Goal: Transaction & Acquisition: Purchase product/service

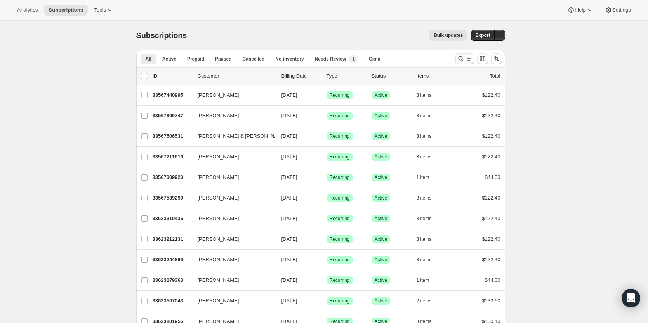
click at [471, 53] on button "Search and filter results" at bounding box center [465, 58] width 19 height 11
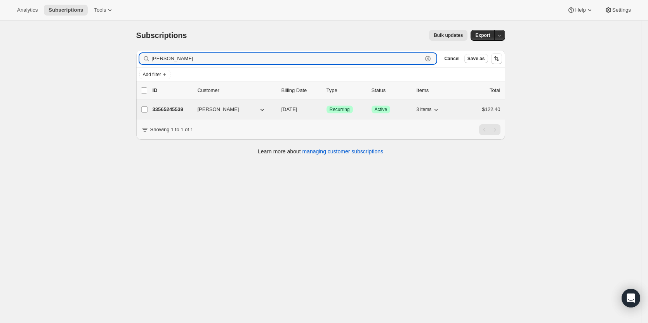
type input "[PERSON_NAME]"
click at [180, 109] on p "33565245539" at bounding box center [172, 110] width 39 height 8
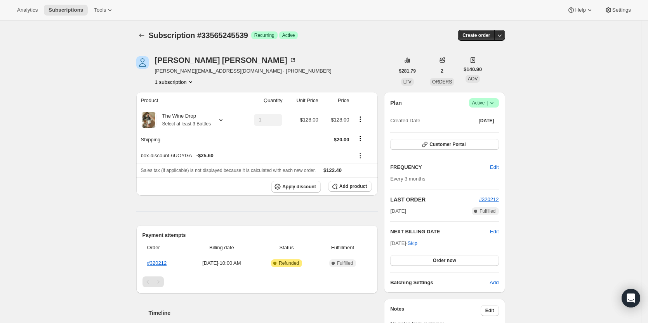
click at [496, 103] on icon at bounding box center [492, 103] width 8 height 8
click at [501, 35] on icon "button" at bounding box center [500, 35] width 8 height 8
click at [494, 63] on span "Create custom one-time order" at bounding box center [468, 65] width 67 height 6
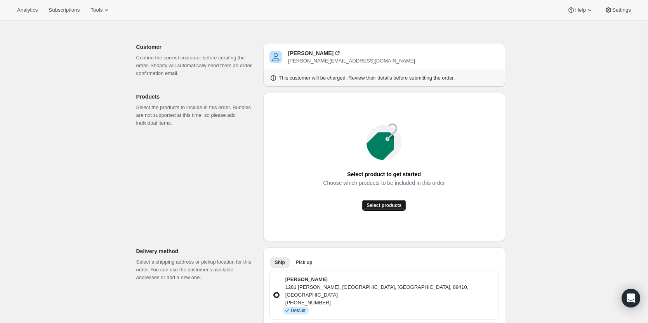
scroll to position [39, 0]
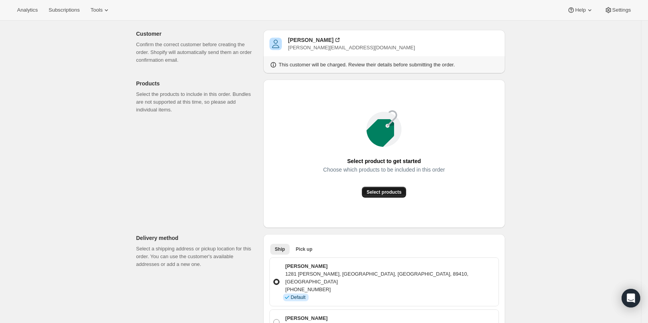
click at [394, 196] on button "Select products" at bounding box center [384, 192] width 44 height 11
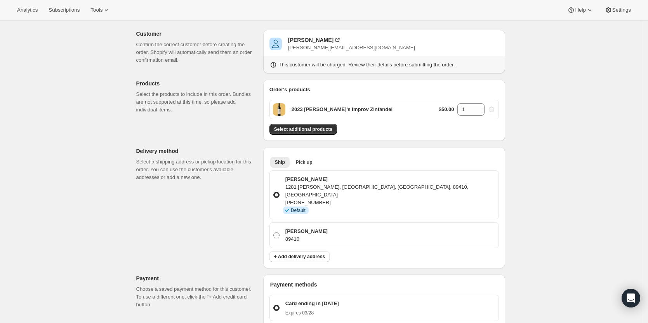
click at [441, 110] on p "$50.00" at bounding box center [447, 110] width 16 height 8
click at [329, 131] on span "Select additional products" at bounding box center [303, 129] width 58 height 6
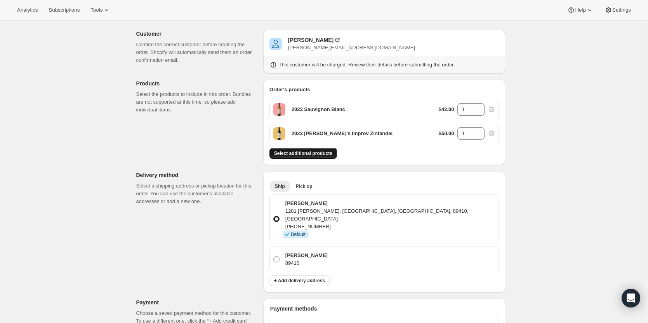
click at [315, 153] on span "Select additional products" at bounding box center [303, 153] width 58 height 6
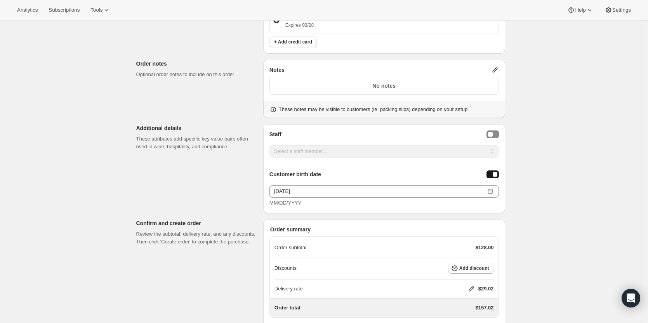
scroll to position [388, 0]
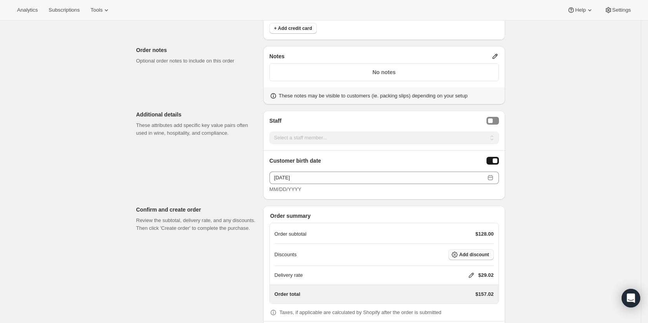
click at [480, 252] on span "Add discount" at bounding box center [475, 255] width 30 height 6
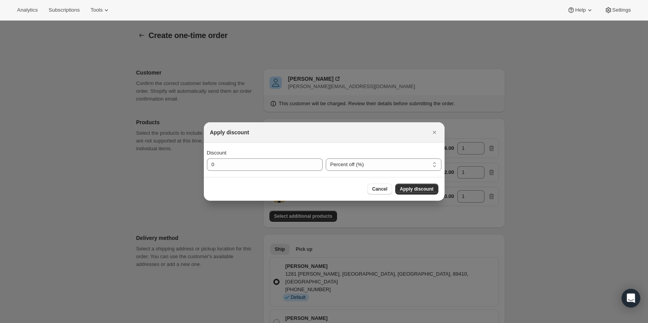
scroll to position [0, 0]
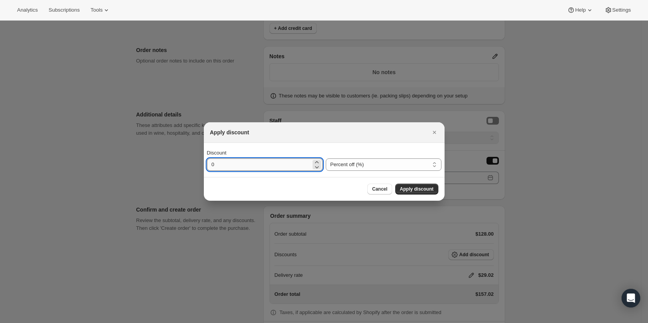
click at [300, 167] on input "0" at bounding box center [259, 164] width 104 height 12
click at [316, 164] on icon ":reh:" at bounding box center [317, 167] width 8 height 8
click at [316, 162] on icon ":reh:" at bounding box center [317, 162] width 8 height 8
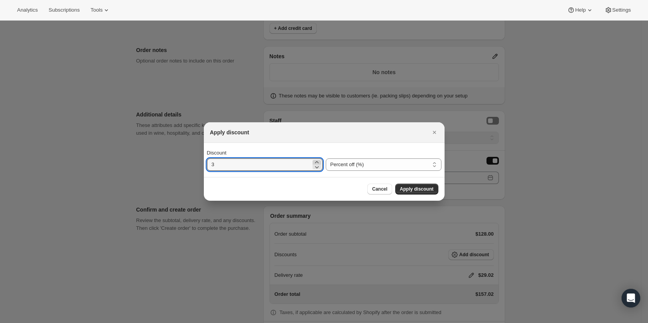
click at [316, 162] on icon ":reh:" at bounding box center [317, 162] width 8 height 8
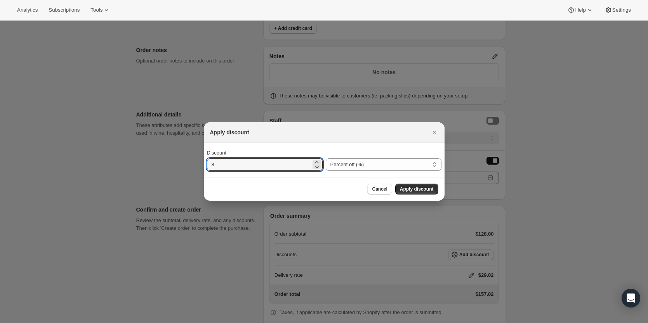
drag, startPoint x: 251, startPoint y: 169, endPoint x: 202, endPoint y: 168, distance: 49.0
type input "40"
click at [412, 191] on span "Apply discount" at bounding box center [417, 189] width 34 height 6
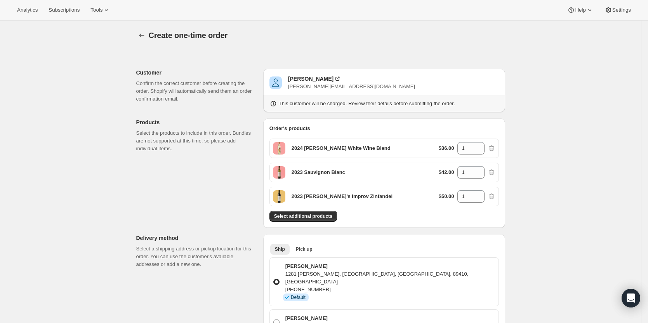
scroll to position [388, 0]
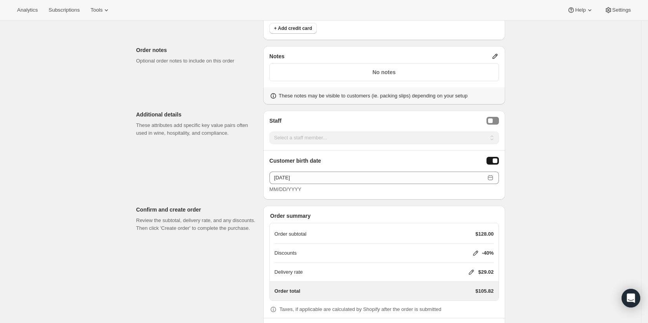
click at [473, 263] on div "Delivery rate $29.02" at bounding box center [384, 272] width 219 height 19
click at [474, 270] on icon at bounding box center [471, 272] width 5 height 5
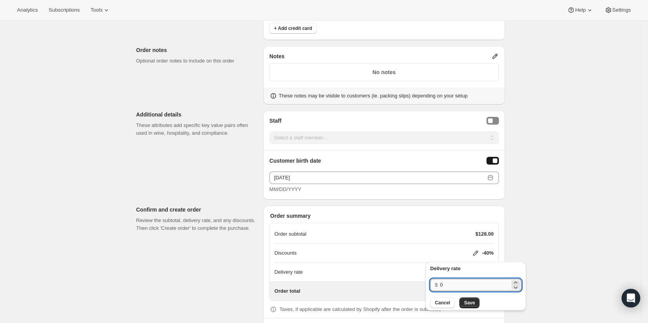
drag, startPoint x: 467, startPoint y: 286, endPoint x: 467, endPoint y: 291, distance: 5.0
click at [467, 286] on input "0" at bounding box center [475, 285] width 70 height 12
drag, startPoint x: 471, startPoint y: 307, endPoint x: 473, endPoint y: 304, distance: 4.4
click at [471, 307] on button "Save" at bounding box center [470, 303] width 20 height 11
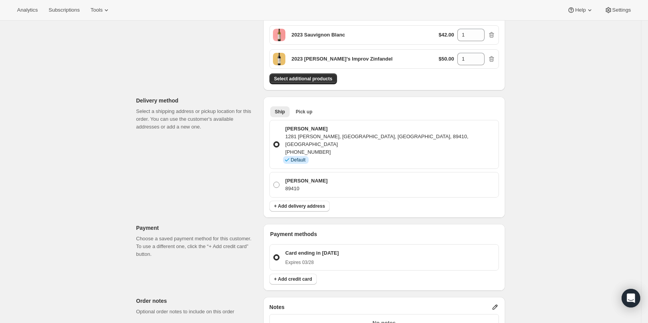
scroll to position [0, 0]
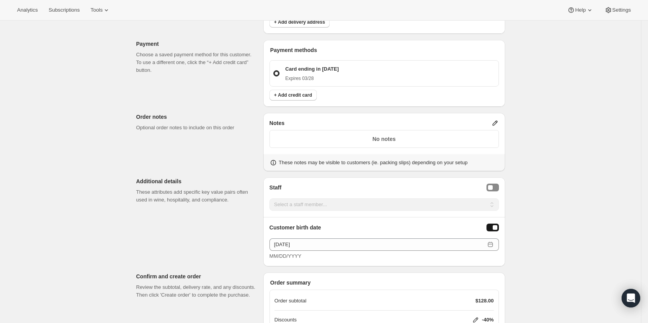
scroll to position [350, 0]
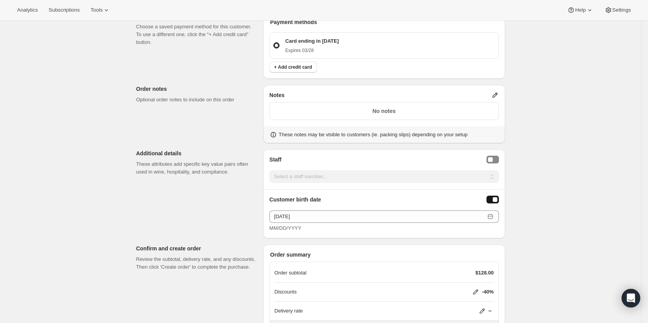
click at [383, 283] on div "Discounts -40%" at bounding box center [384, 292] width 219 height 19
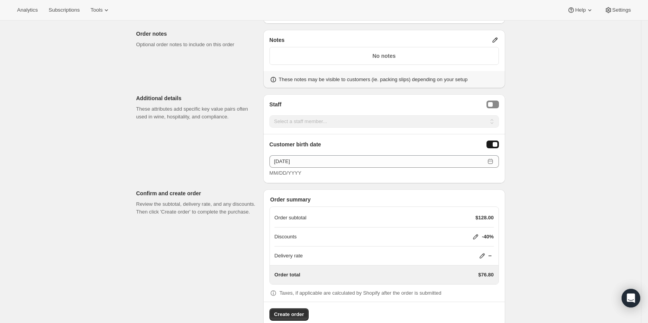
click at [476, 235] on icon at bounding box center [475, 237] width 5 height 5
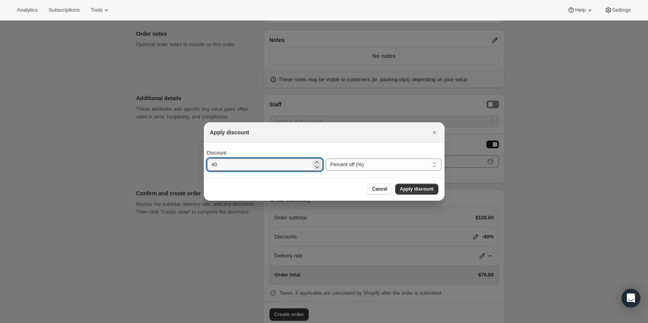
drag, startPoint x: 300, startPoint y: 167, endPoint x: 206, endPoint y: 179, distance: 95.2
type input "60"
click at [431, 191] on span "Apply discount" at bounding box center [417, 189] width 34 height 6
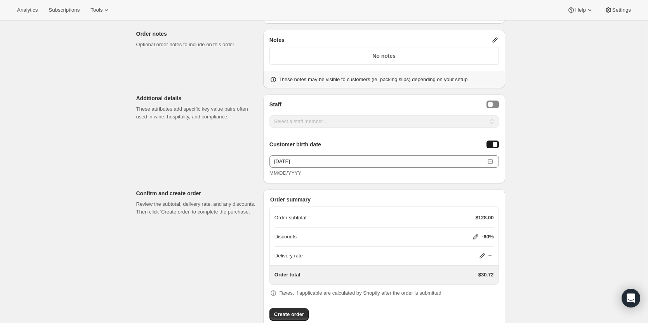
click at [479, 235] on icon at bounding box center [475, 237] width 5 height 5
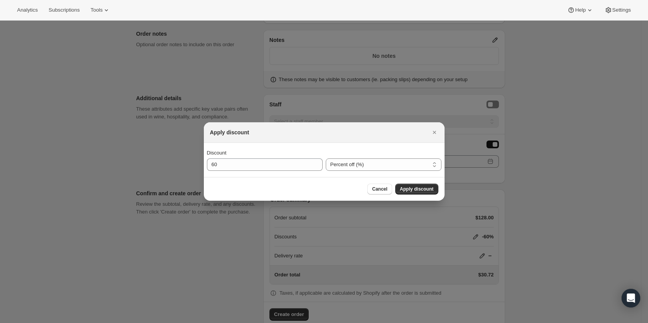
scroll to position [0, 0]
click at [273, 162] on input "60" at bounding box center [259, 164] width 104 height 12
drag, startPoint x: 347, startPoint y: 165, endPoint x: 348, endPoint y: 170, distance: 4.9
click at [347, 165] on select "Percent off (%) Amount off ($)" at bounding box center [384, 164] width 116 height 12
select select "fixedAmount"
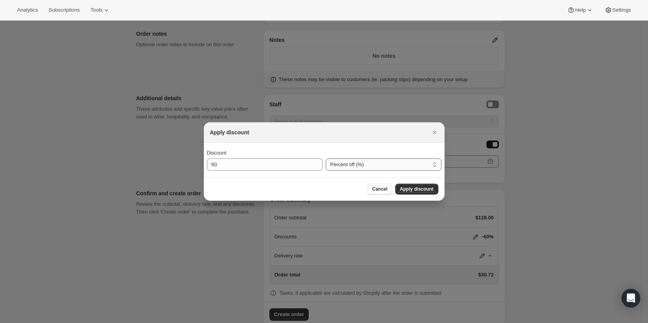
click at [326, 158] on select "Percent off (%) Amount off ($)" at bounding box center [384, 164] width 116 height 12
click at [277, 166] on input "60" at bounding box center [259, 164] width 104 height 12
drag, startPoint x: 261, startPoint y: 166, endPoint x: 191, endPoint y: 172, distance: 70.1
click at [231, 165] on input "60" at bounding box center [259, 164] width 104 height 12
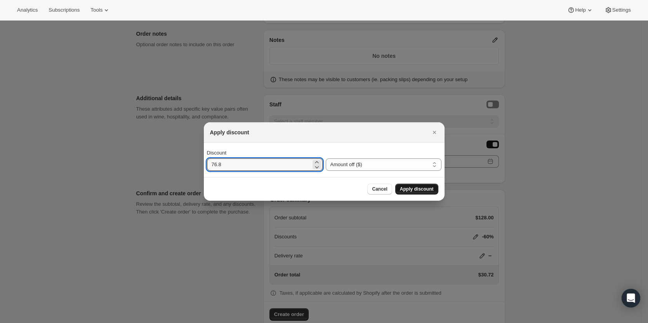
type input "76.8"
click at [422, 189] on span "Apply discount" at bounding box center [417, 189] width 34 height 6
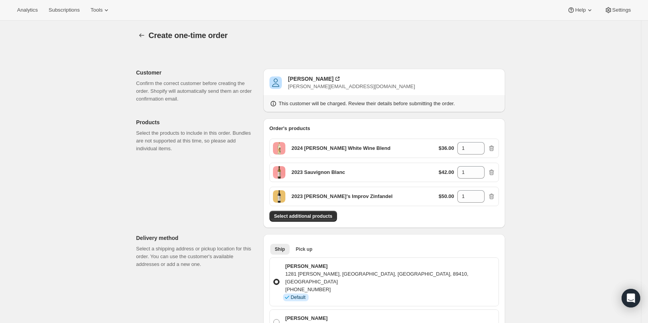
scroll to position [405, 0]
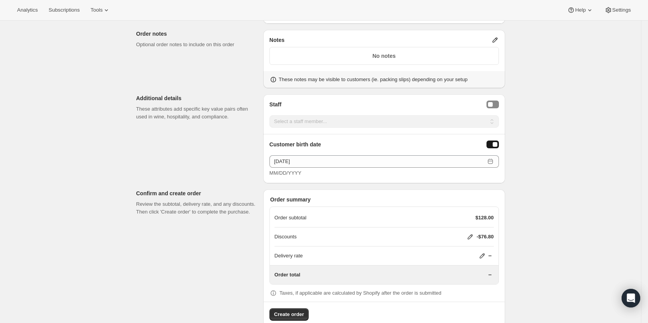
click at [482, 252] on icon at bounding box center [483, 256] width 8 height 8
click at [483, 286] on span "Save" at bounding box center [480, 287] width 11 height 6
click at [494, 271] on icon at bounding box center [490, 275] width 8 height 8
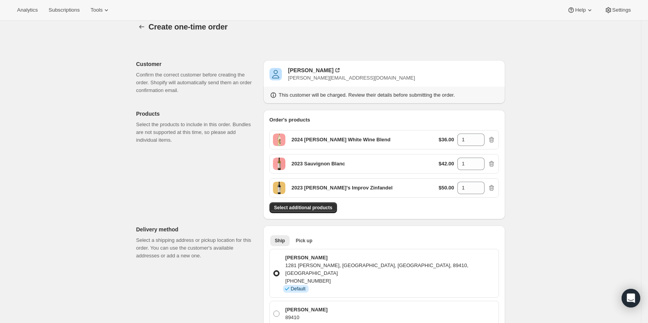
scroll to position [0, 0]
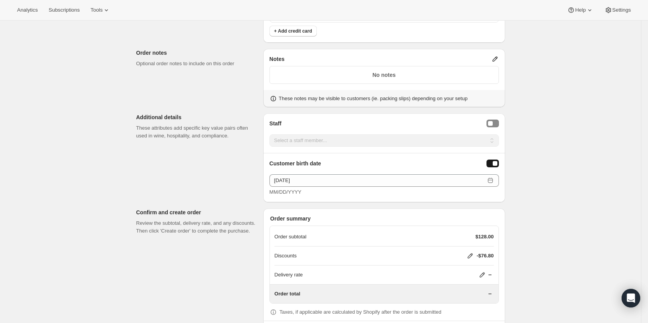
scroll to position [388, 0]
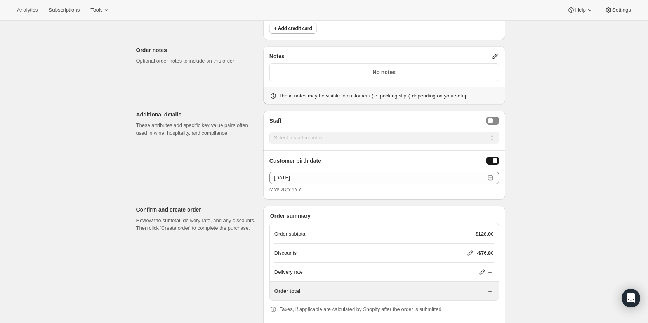
drag, startPoint x: 499, startPoint y: 278, endPoint x: 497, endPoint y: 274, distance: 4.5
click at [499, 282] on div "Order total" at bounding box center [384, 291] width 229 height 19
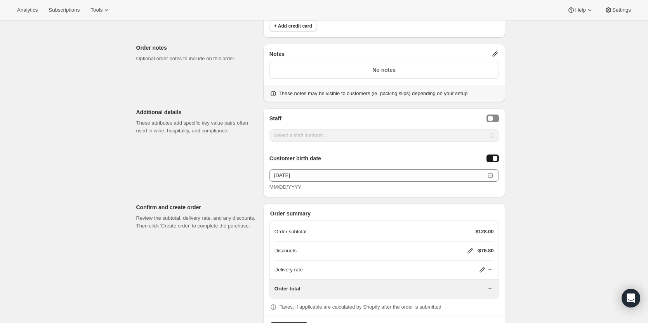
scroll to position [405, 0]
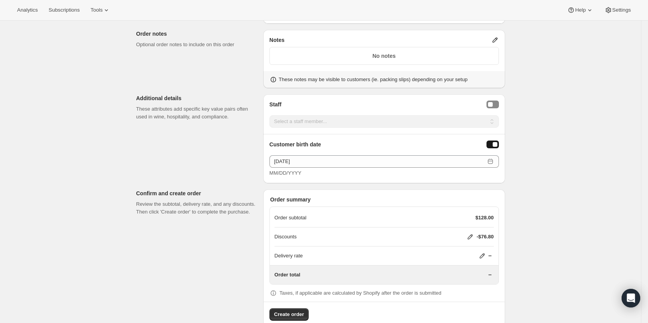
click at [486, 252] on icon at bounding box center [483, 256] width 8 height 8
click at [468, 252] on div "Delivery rate" at bounding box center [384, 256] width 219 height 8
click at [468, 233] on icon at bounding box center [470, 237] width 8 height 8
select select "fixedAmount"
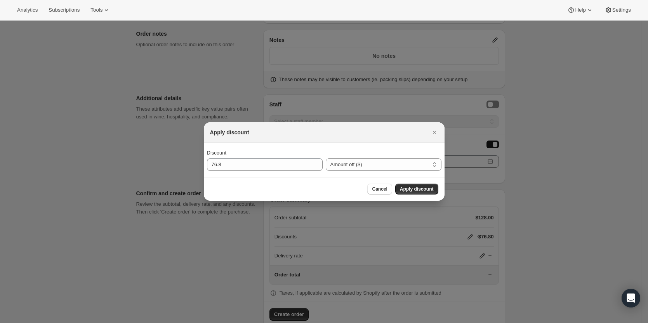
scroll to position [0, 0]
click at [376, 165] on select "Percent off (%) Amount off ($)" at bounding box center [384, 164] width 116 height 12
click at [326, 158] on select "Percent off (%) Amount off ($)" at bounding box center [384, 164] width 116 height 12
click at [415, 194] on button "Apply discount" at bounding box center [416, 189] width 43 height 11
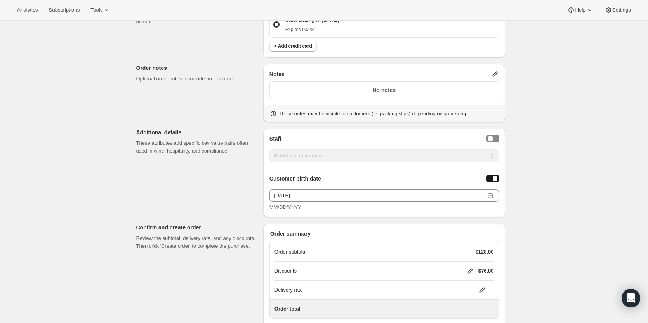
scroll to position [405, 0]
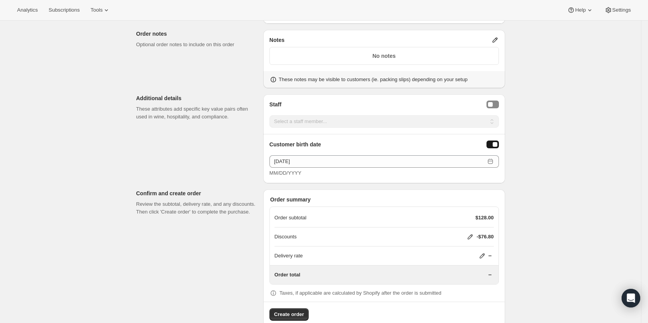
click at [470, 233] on icon at bounding box center [470, 237] width 8 height 8
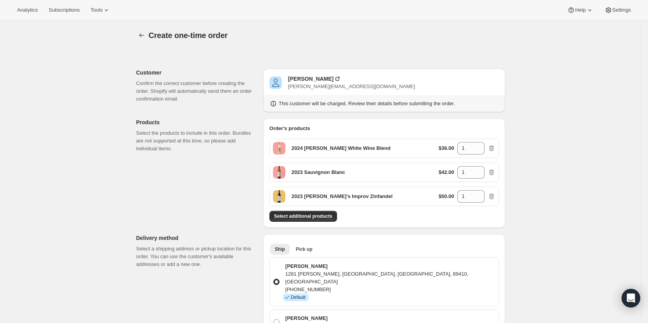
select select "fixedAmount"
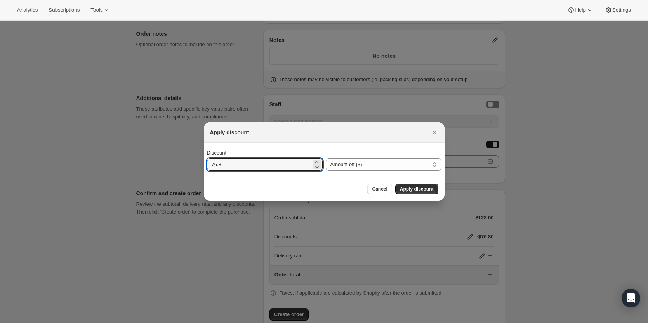
drag, startPoint x: 256, startPoint y: 163, endPoint x: 178, endPoint y: 177, distance: 78.5
type input "101.8"
click at [421, 190] on span "Apply discount" at bounding box center [417, 189] width 34 height 6
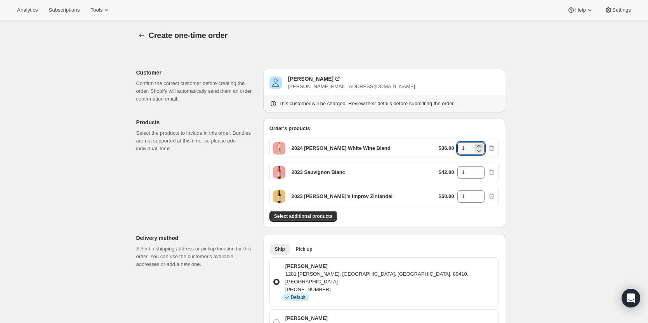
click at [481, 143] on icon at bounding box center [479, 146] width 8 height 8
click at [482, 150] on icon at bounding box center [479, 151] width 8 height 8
type input "1"
drag, startPoint x: 555, startPoint y: 220, endPoint x: 549, endPoint y: 237, distance: 18.2
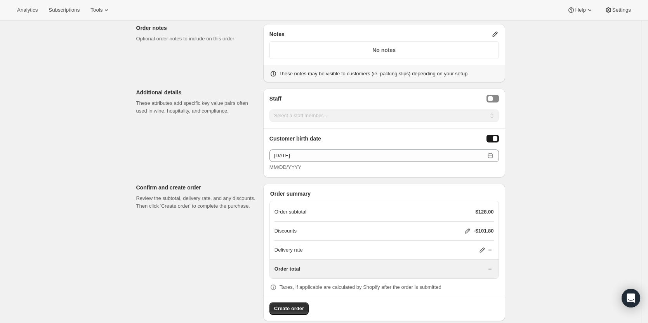
scroll to position [405, 0]
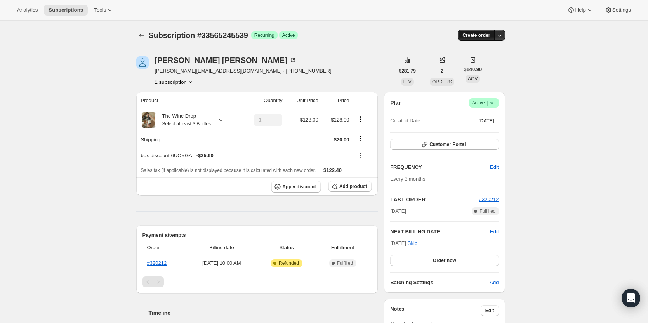
click at [480, 35] on span "Create order" at bounding box center [477, 35] width 28 height 6
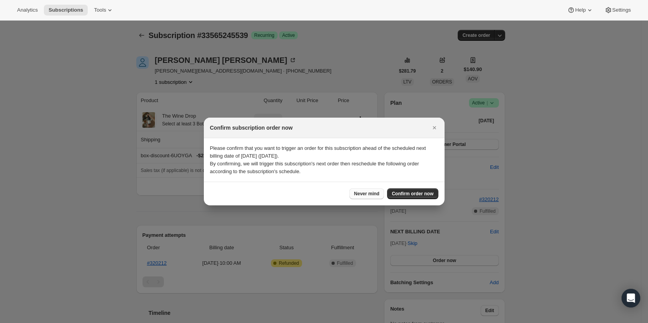
click at [368, 197] on button "Never mind" at bounding box center [367, 193] width 35 height 11
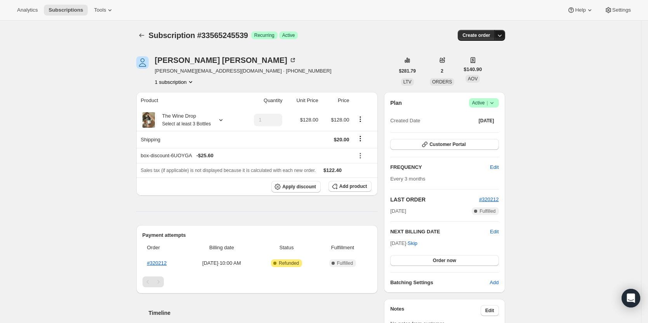
click at [504, 31] on button "button" at bounding box center [499, 35] width 11 height 11
click at [490, 62] on span "Create custom one-time order" at bounding box center [468, 65] width 67 height 6
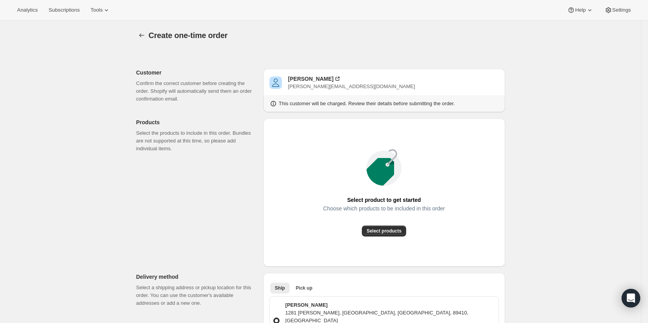
click at [393, 223] on div "Choose which products to be included in this order" at bounding box center [384, 215] width 122 height 20
click at [393, 238] on div "Select product to get started Choose which products to be included in this orde…" at bounding box center [385, 193] width 230 height 136
click at [395, 234] on button "Select products" at bounding box center [384, 231] width 44 height 11
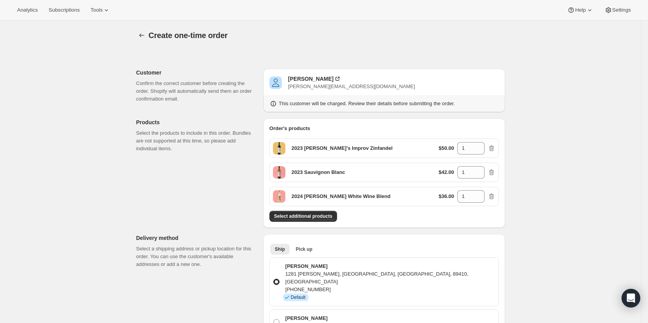
click at [451, 149] on p "$50.00" at bounding box center [447, 148] width 16 height 8
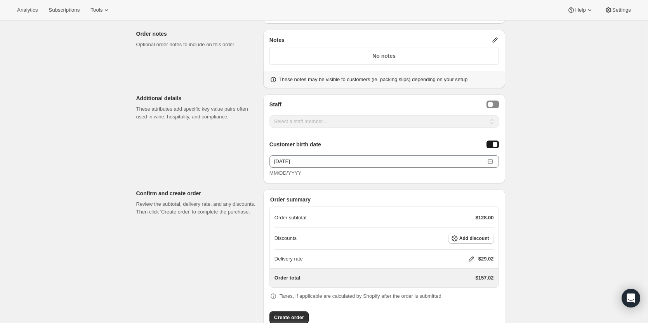
scroll to position [408, 0]
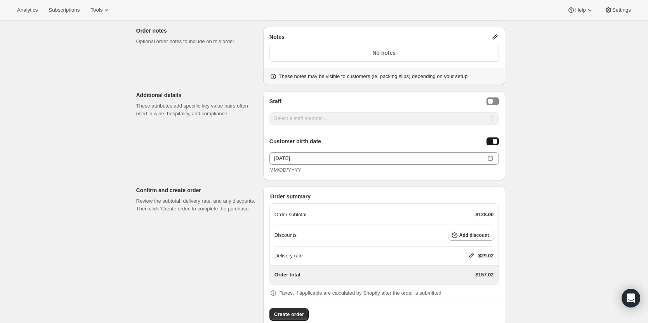
click at [471, 254] on icon at bounding box center [471, 256] width 5 height 5
click at [468, 285] on span "Save" at bounding box center [469, 287] width 11 height 6
click at [465, 232] on span "Add discount" at bounding box center [475, 235] width 30 height 6
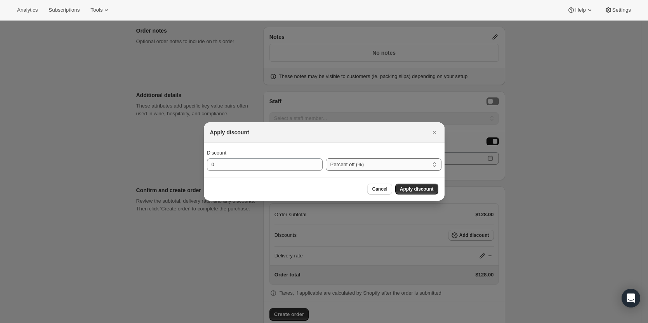
click at [367, 168] on select "Percent off (%) Amount off ($)" at bounding box center [384, 164] width 116 height 12
select select "fixedAmount"
click at [326, 158] on select "Percent off (%) Amount off ($)" at bounding box center [384, 164] width 116 height 12
click at [298, 169] on input "0" at bounding box center [259, 164] width 104 height 12
type input "101.8"
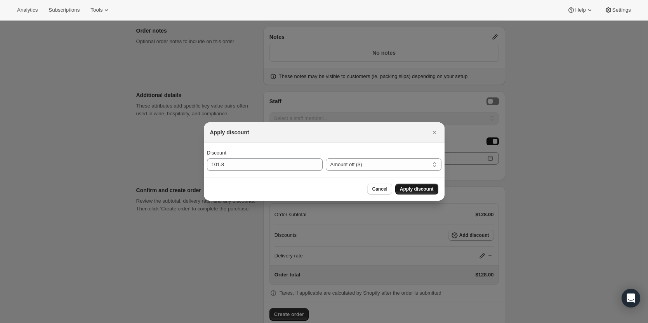
click at [410, 189] on span "Apply discount" at bounding box center [417, 189] width 34 height 6
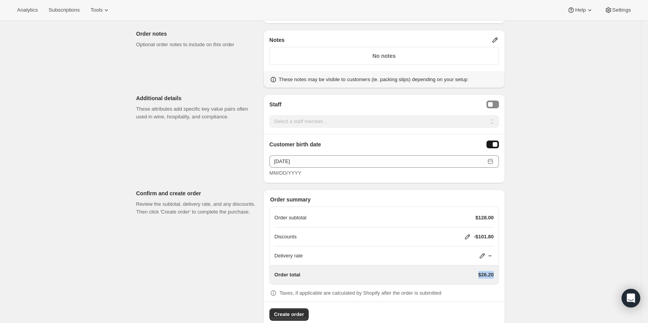
drag, startPoint x: 472, startPoint y: 260, endPoint x: 516, endPoint y: 262, distance: 43.9
click at [284, 311] on span "Create order" at bounding box center [289, 315] width 30 height 8
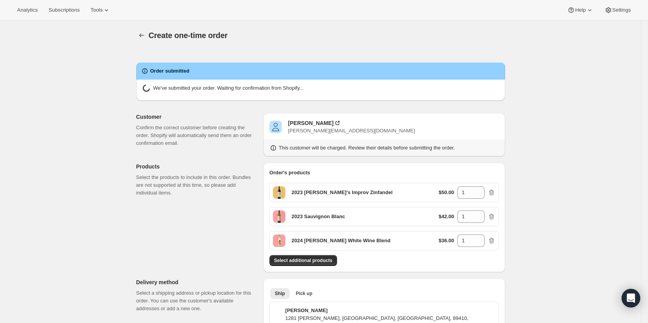
radio input "true"
